Goal: Information Seeking & Learning: Learn about a topic

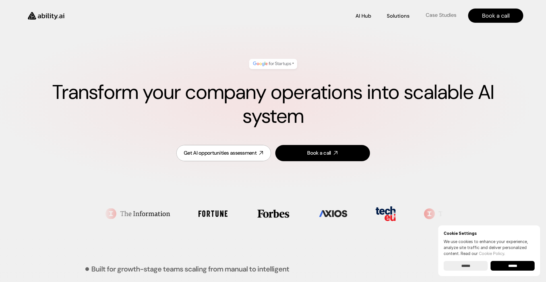
click at [429, 17] on p "Case Studies" at bounding box center [440, 15] width 31 height 7
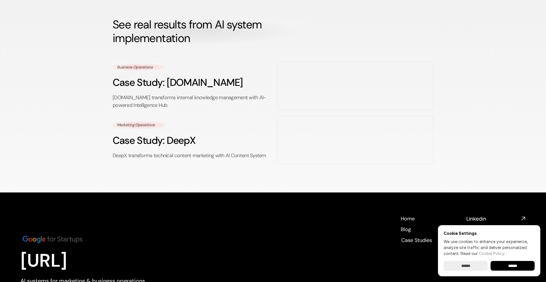
scroll to position [19, 0]
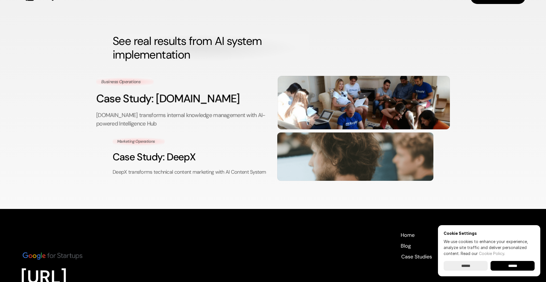
click at [164, 84] on div "Business Operations Case Study: [DOMAIN_NAME] [DOMAIN_NAME] transforms internal…" at bounding box center [182, 102] width 172 height 51
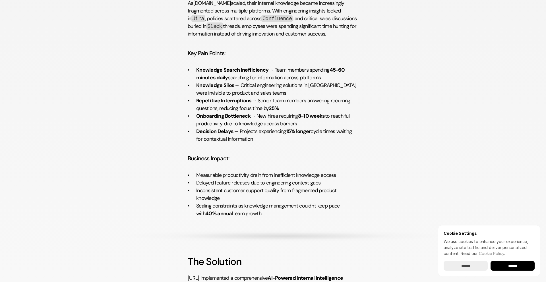
scroll to position [404, 0]
drag, startPoint x: 192, startPoint y: 70, endPoint x: 245, endPoint y: 147, distance: 93.4
click at [245, 147] on div "The Challenge As [DOMAIN_NAME] scaled, their internal knowledge became increasi…" at bounding box center [273, 99] width 170 height 238
click at [257, 84] on p "Knowledge Silos → Critical engineering solutions in [GEOGRAPHIC_DATA] were invi…" at bounding box center [277, 88] width 162 height 15
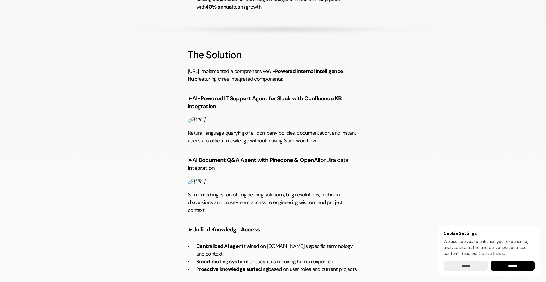
scroll to position [615, 0]
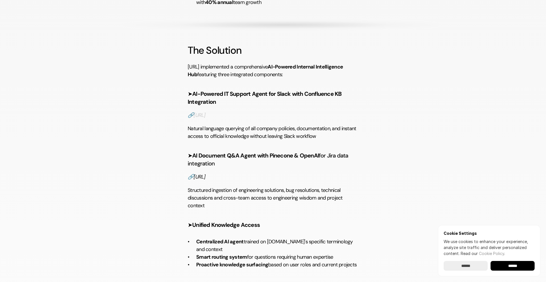
click at [203, 118] on em "[URL]" at bounding box center [199, 115] width 12 height 7
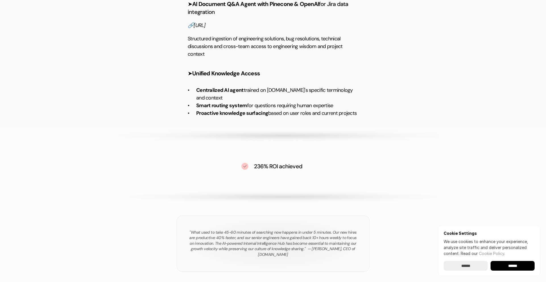
scroll to position [771, 0]
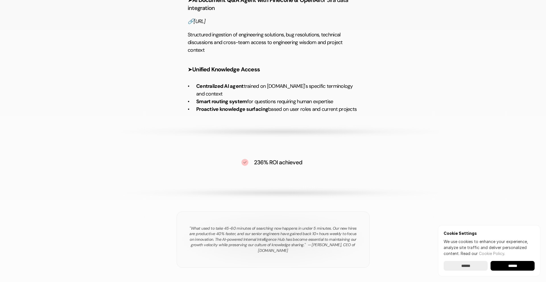
drag, startPoint x: 196, startPoint y: 124, endPoint x: 349, endPoint y: 130, distance: 153.8
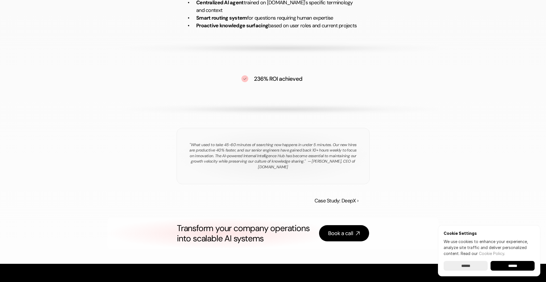
scroll to position [861, 0]
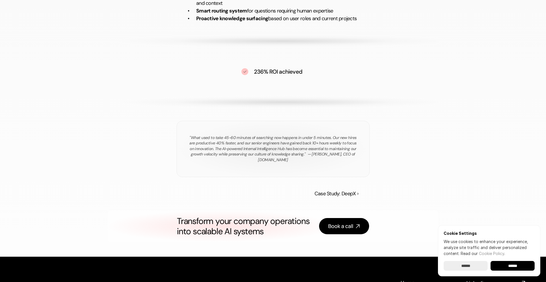
click at [320, 137] on div ""What used to take 45-60 minutes of searching now happens in under 5 minutes. O…" at bounding box center [272, 149] width 193 height 56
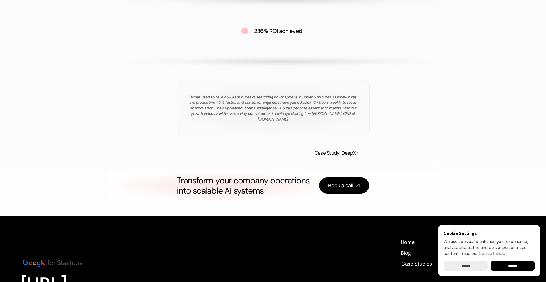
scroll to position [924, 0]
